Goal: Information Seeking & Learning: Learn about a topic

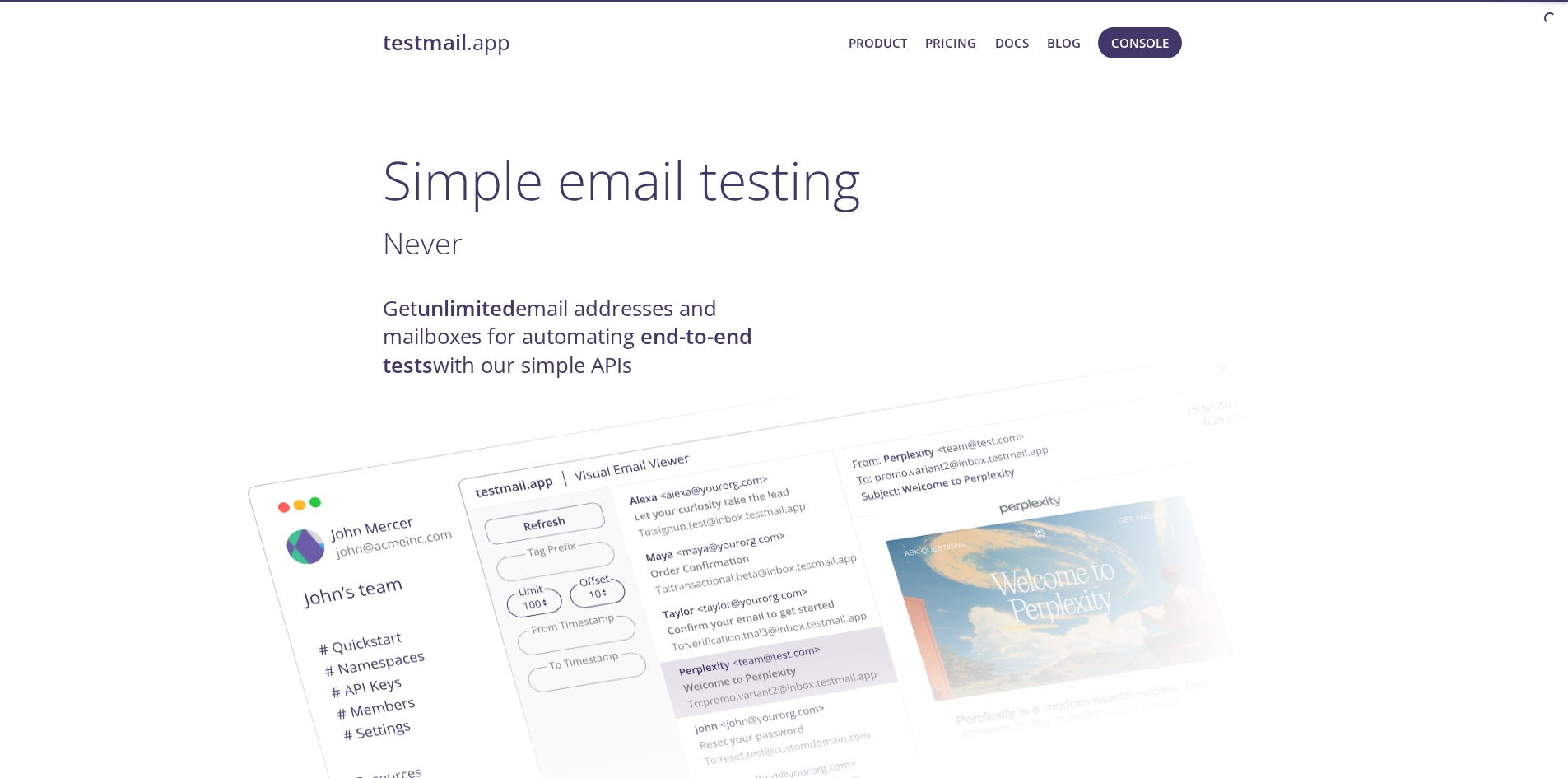
click at [956, 44] on link "Pricing" at bounding box center [951, 43] width 51 height 22
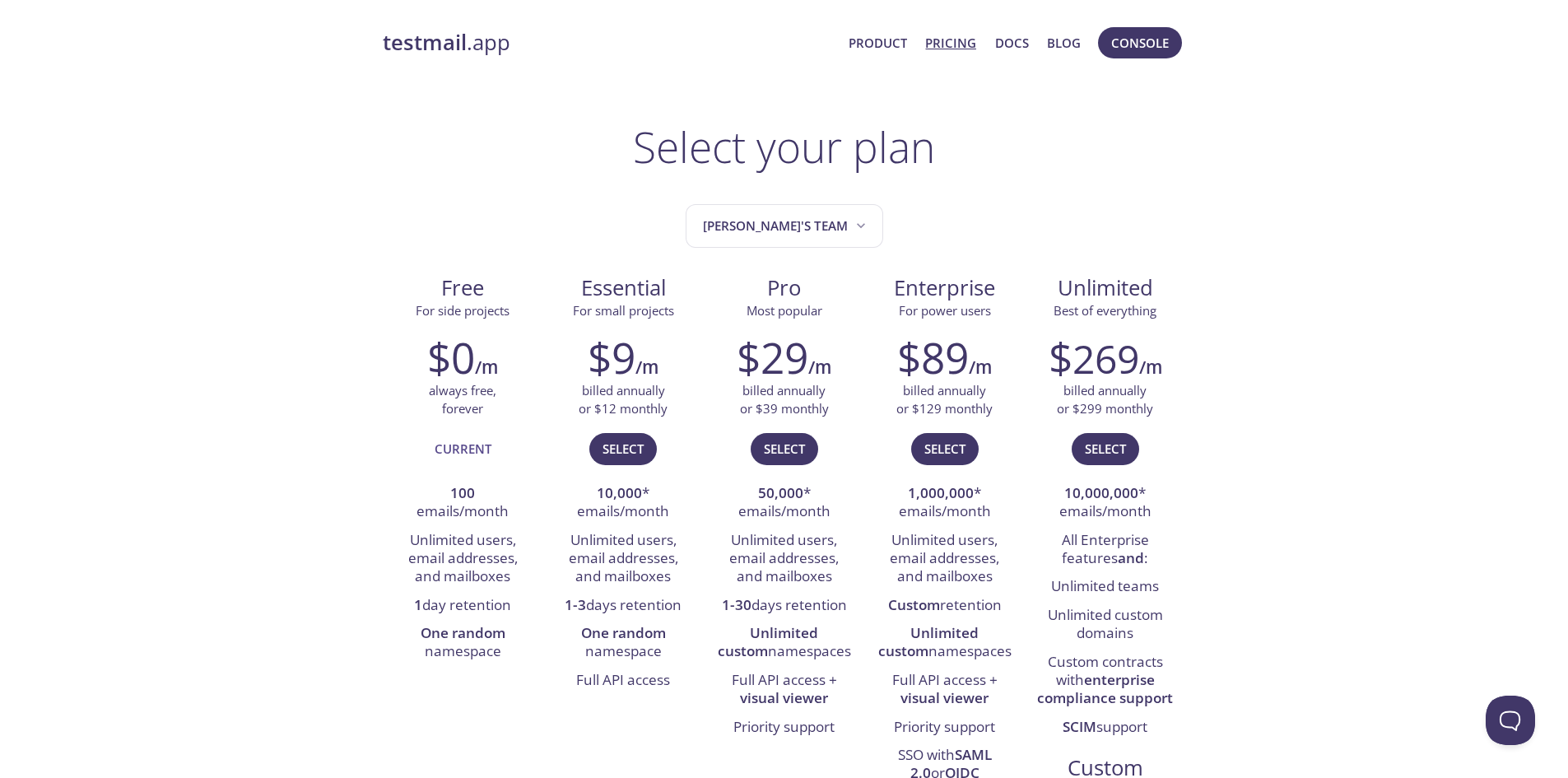
drag, startPoint x: 457, startPoint y: 45, endPoint x: 395, endPoint y: 123, distance: 99.6
click at [1129, 37] on span "Console" at bounding box center [1139, 43] width 58 height 22
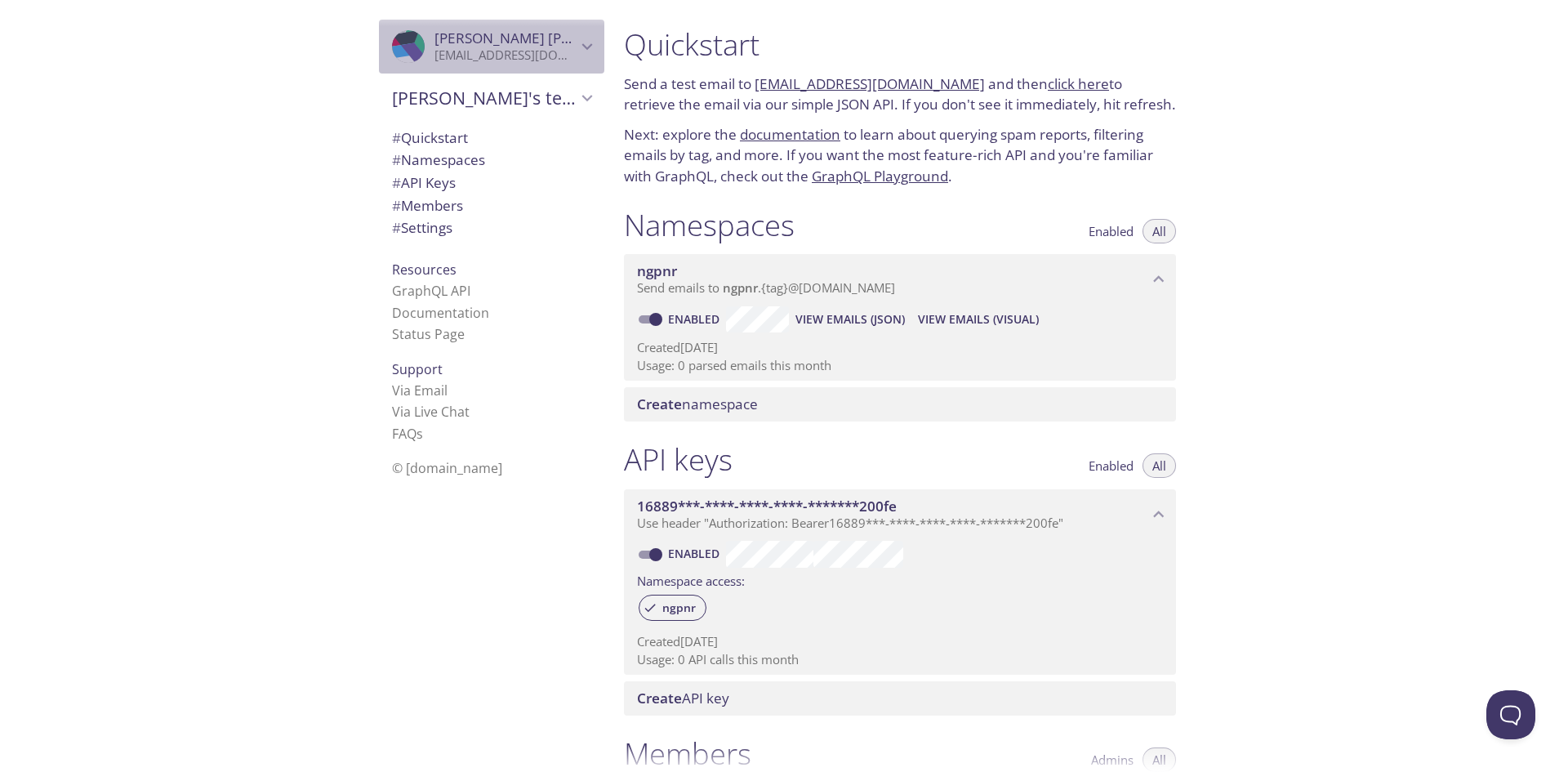
click at [414, 40] on icon "Jacques Schmitz" at bounding box center [425, 35] width 23 height 39
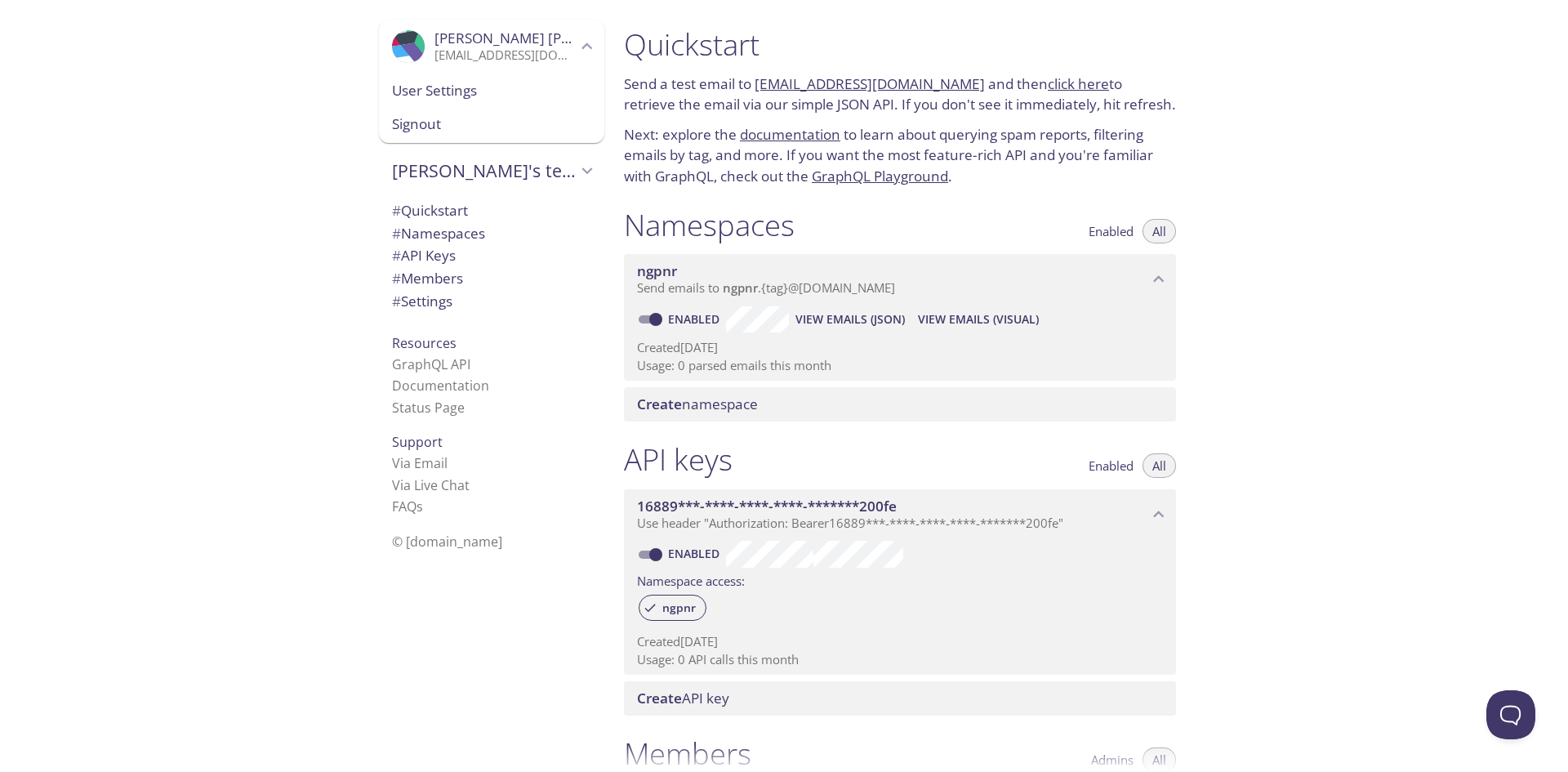
click at [254, 47] on div ".cls-1 { fill: #6d5ca8; } .cls-2 { fill: #3fc191; } .cls-3 { fill: #3b4752; } .…" at bounding box center [305, 386] width 611 height 772
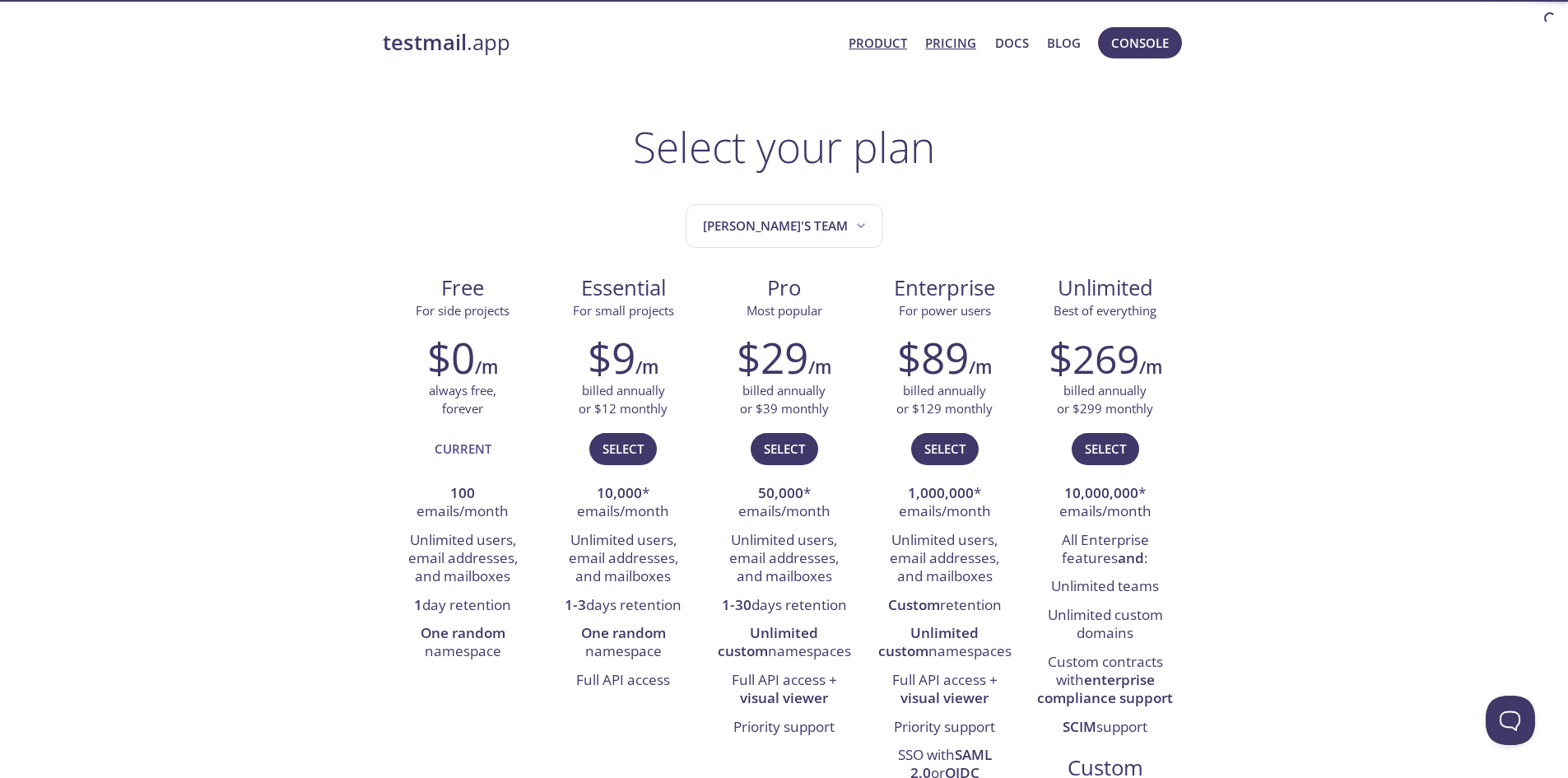
click at [885, 33] on link "Product" at bounding box center [878, 43] width 59 height 22
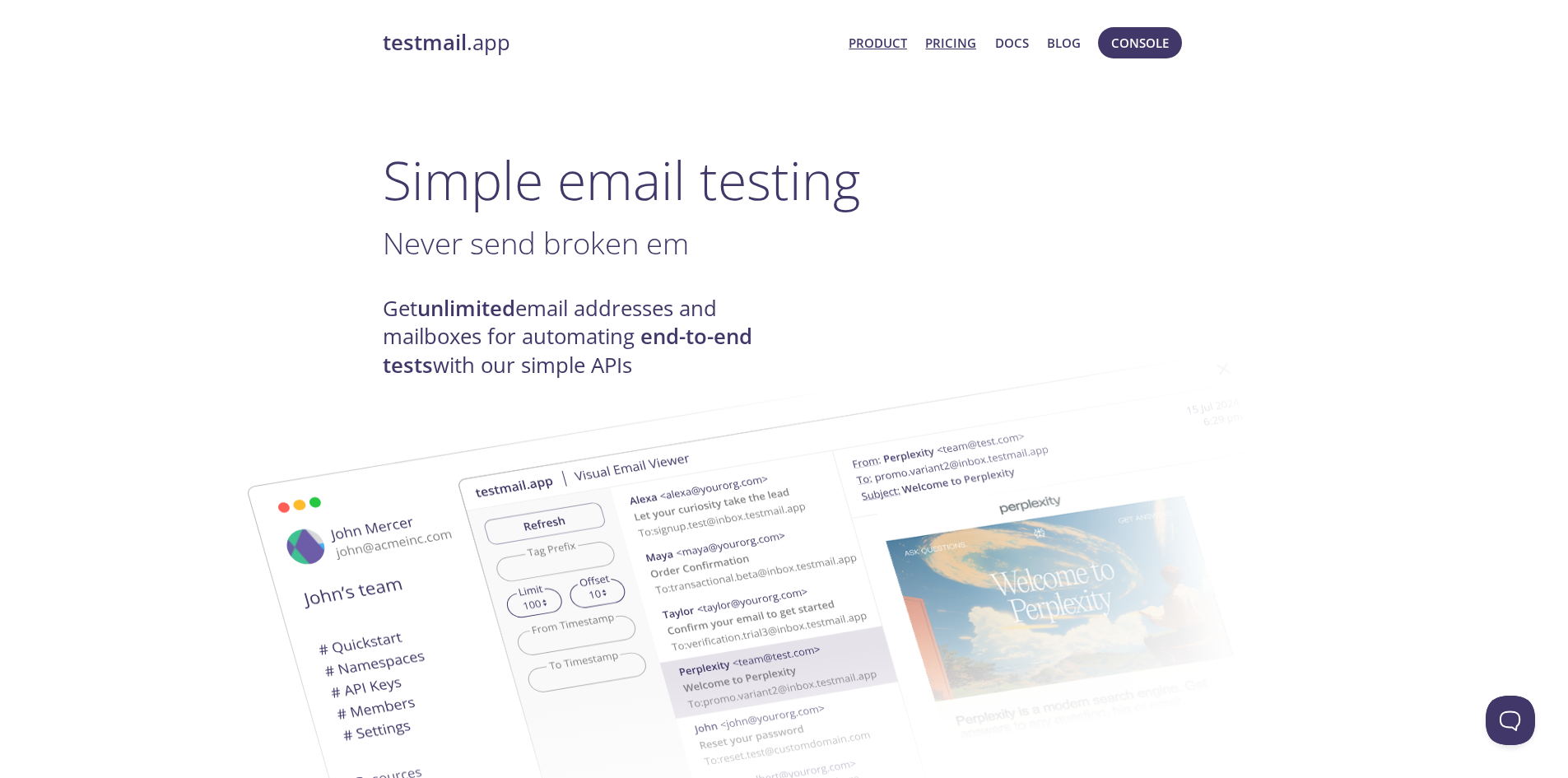
click at [952, 47] on link "Pricing" at bounding box center [951, 43] width 51 height 22
drag, startPoint x: 449, startPoint y: 56, endPoint x: 282, endPoint y: 150, distance: 191.6
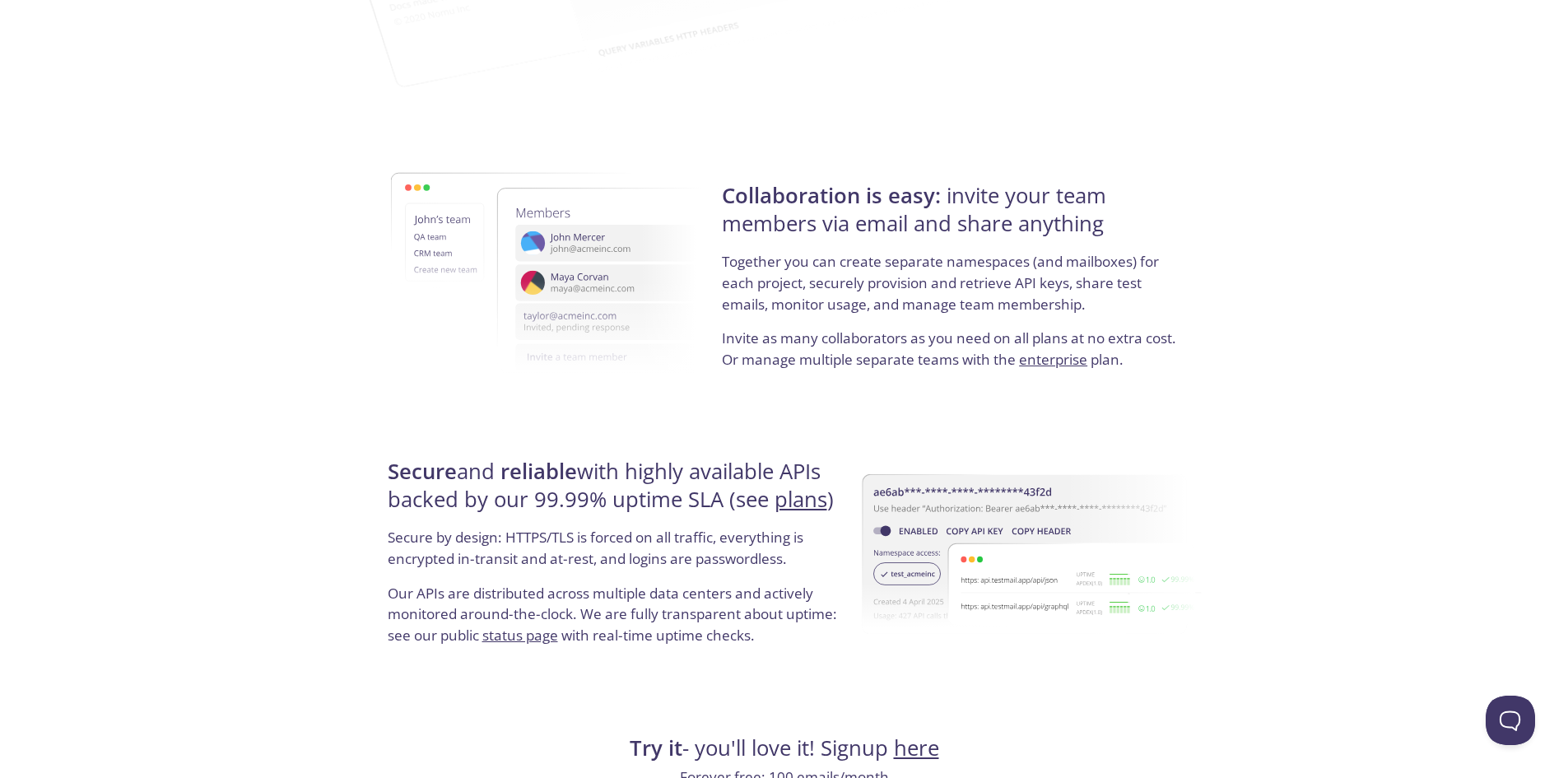
scroll to position [2987, 0]
